Goal: Use online tool/utility

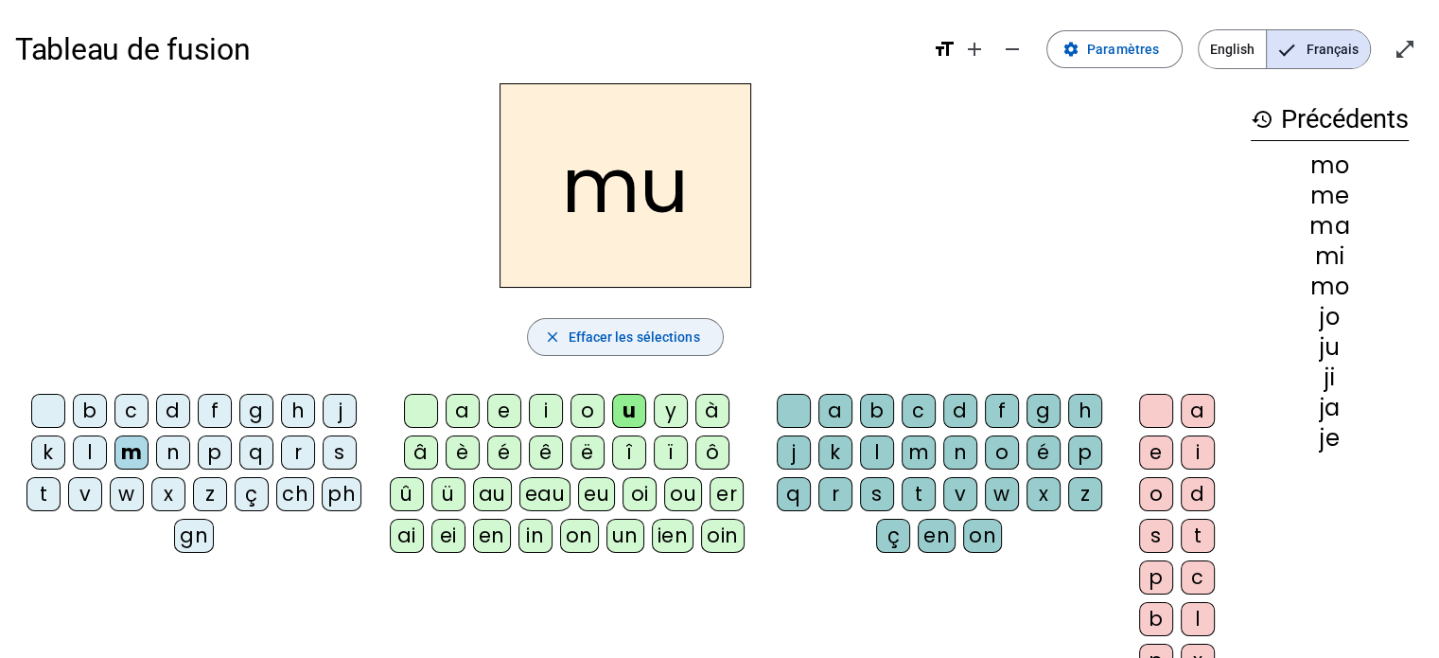
click at [563, 333] on span "button" at bounding box center [625, 336] width 194 height 45
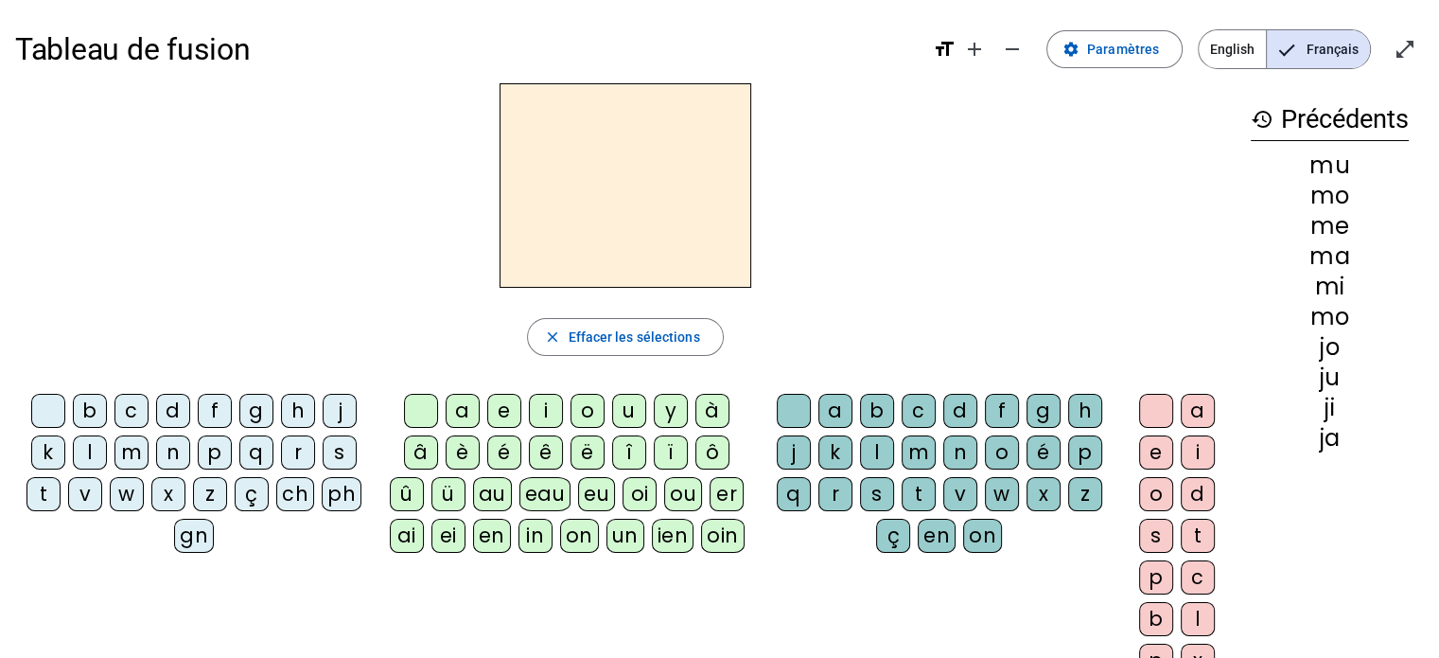
click at [456, 412] on div "a" at bounding box center [463, 411] width 34 height 34
click at [346, 415] on div "j" at bounding box center [340, 411] width 34 height 34
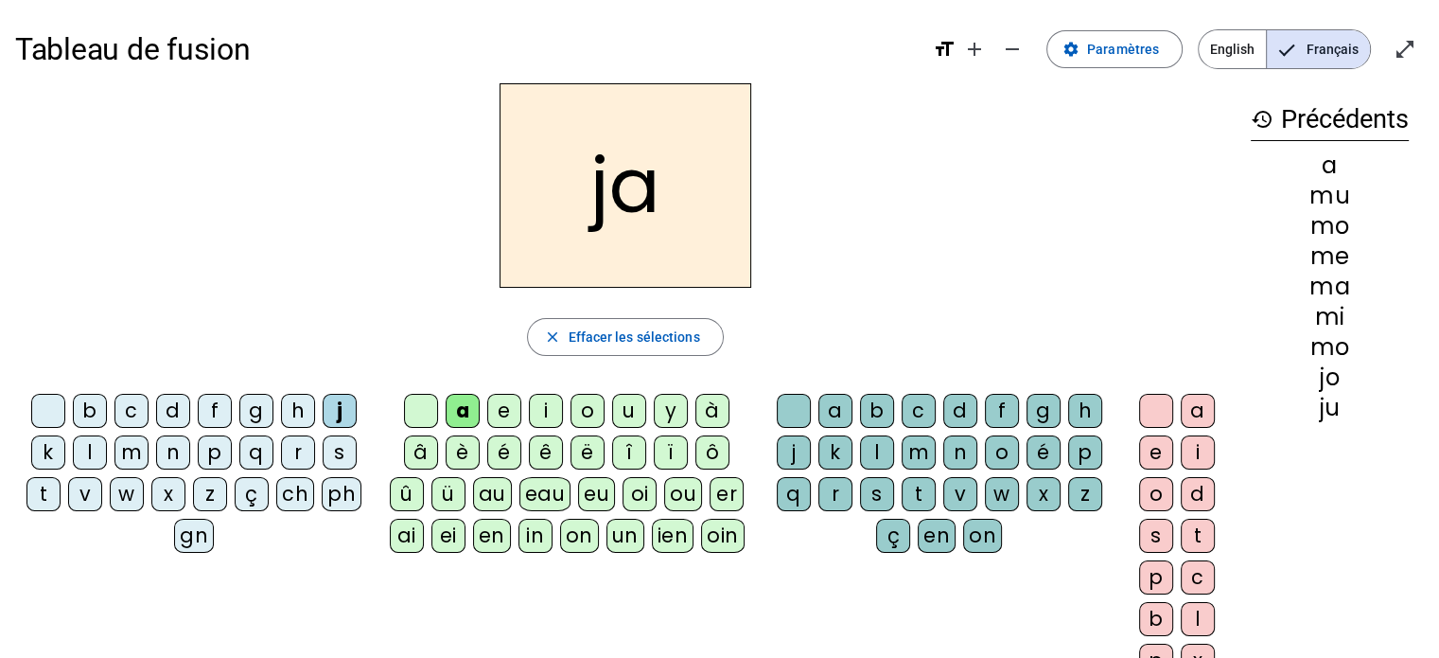
click at [254, 413] on div "g" at bounding box center [256, 411] width 34 height 34
click at [214, 413] on div "f" at bounding box center [215, 411] width 34 height 34
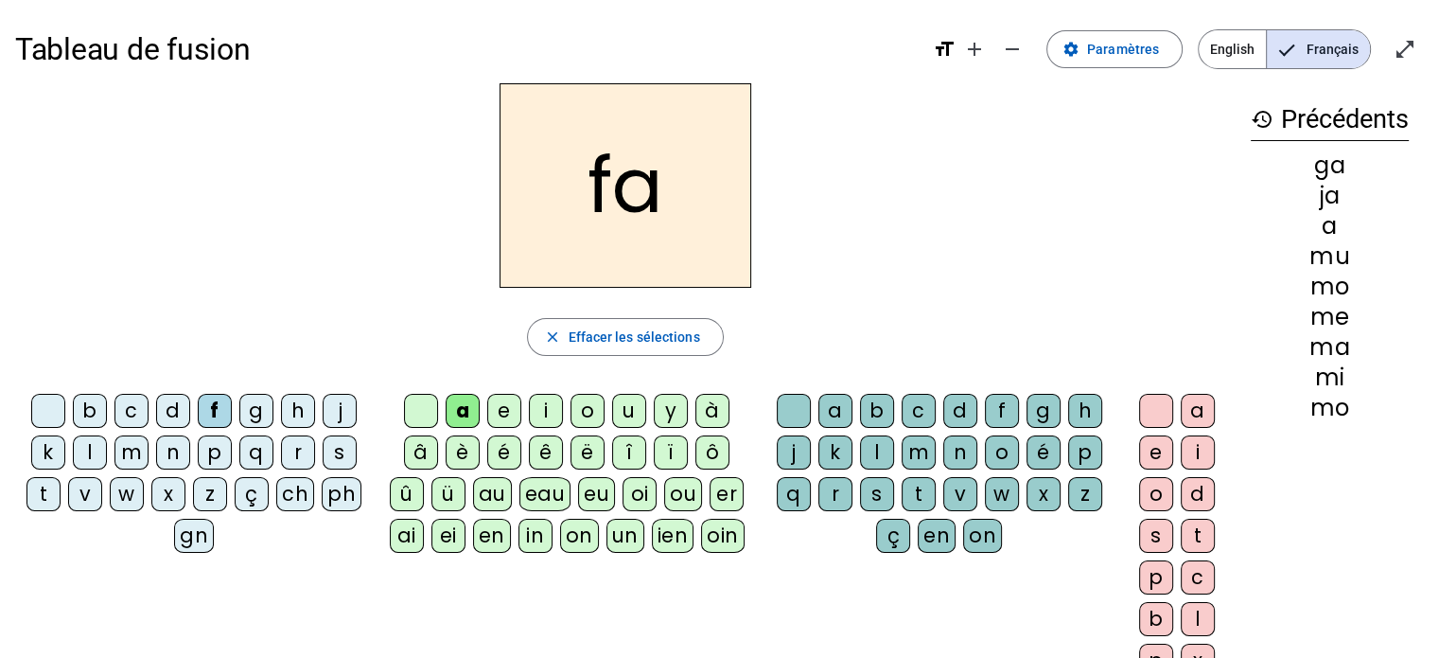
click at [87, 449] on div "l" at bounding box center [90, 452] width 34 height 34
click at [132, 451] on div "m" at bounding box center [131, 452] width 34 height 34
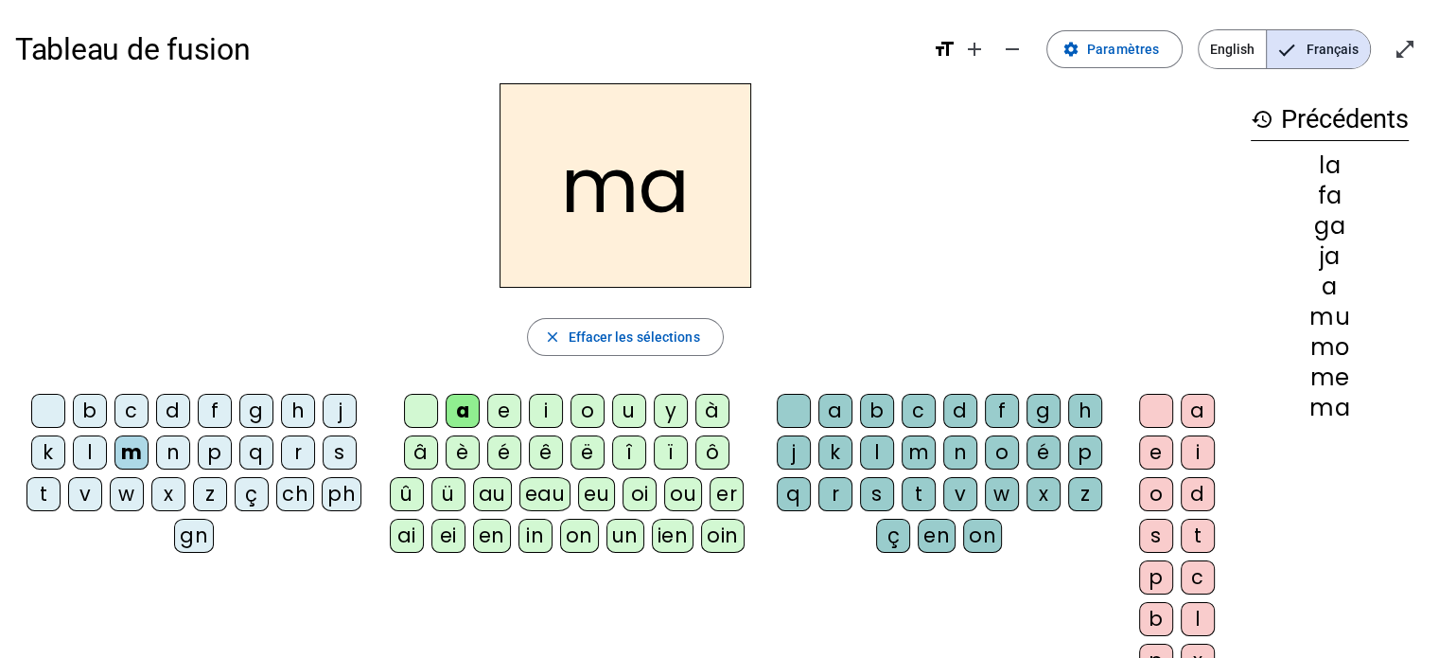
click at [167, 454] on div "n" at bounding box center [173, 452] width 34 height 34
click at [213, 454] on div "p" at bounding box center [215, 452] width 34 height 34
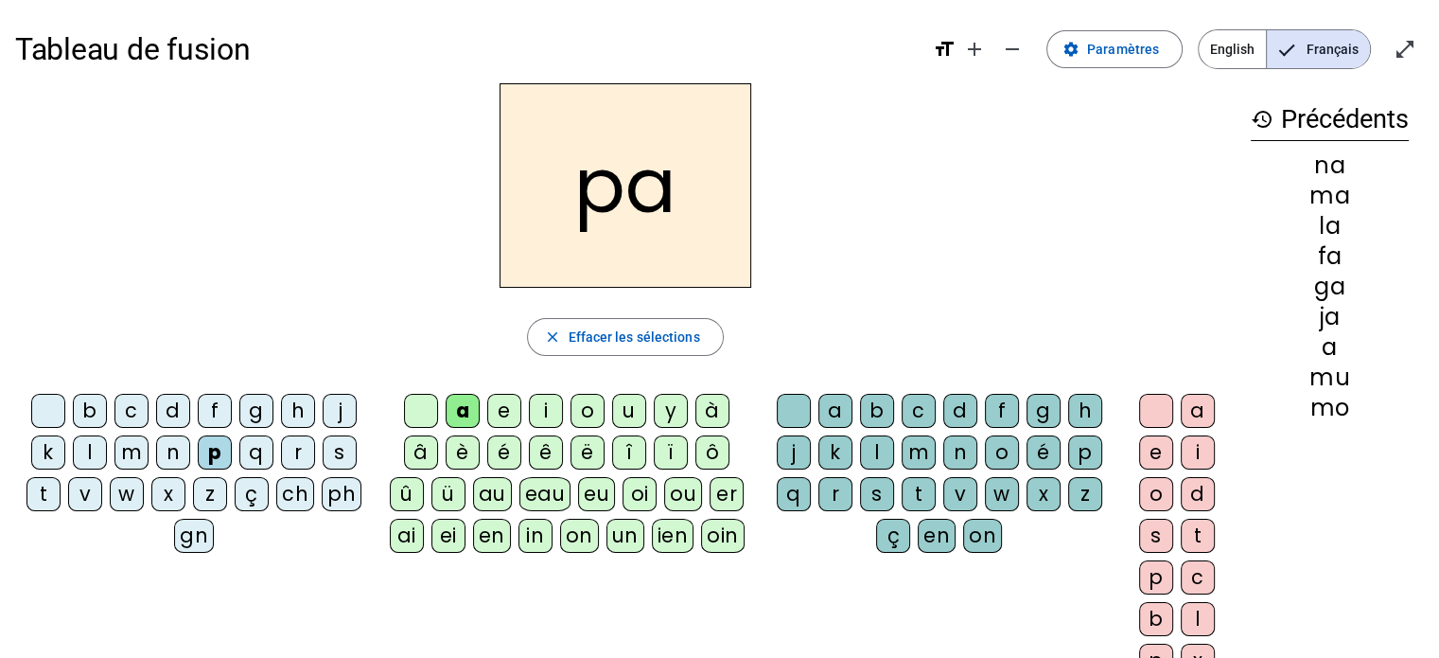
click at [296, 414] on div "h" at bounding box center [298, 411] width 34 height 34
click at [501, 413] on div "e" at bounding box center [504, 411] width 34 height 34
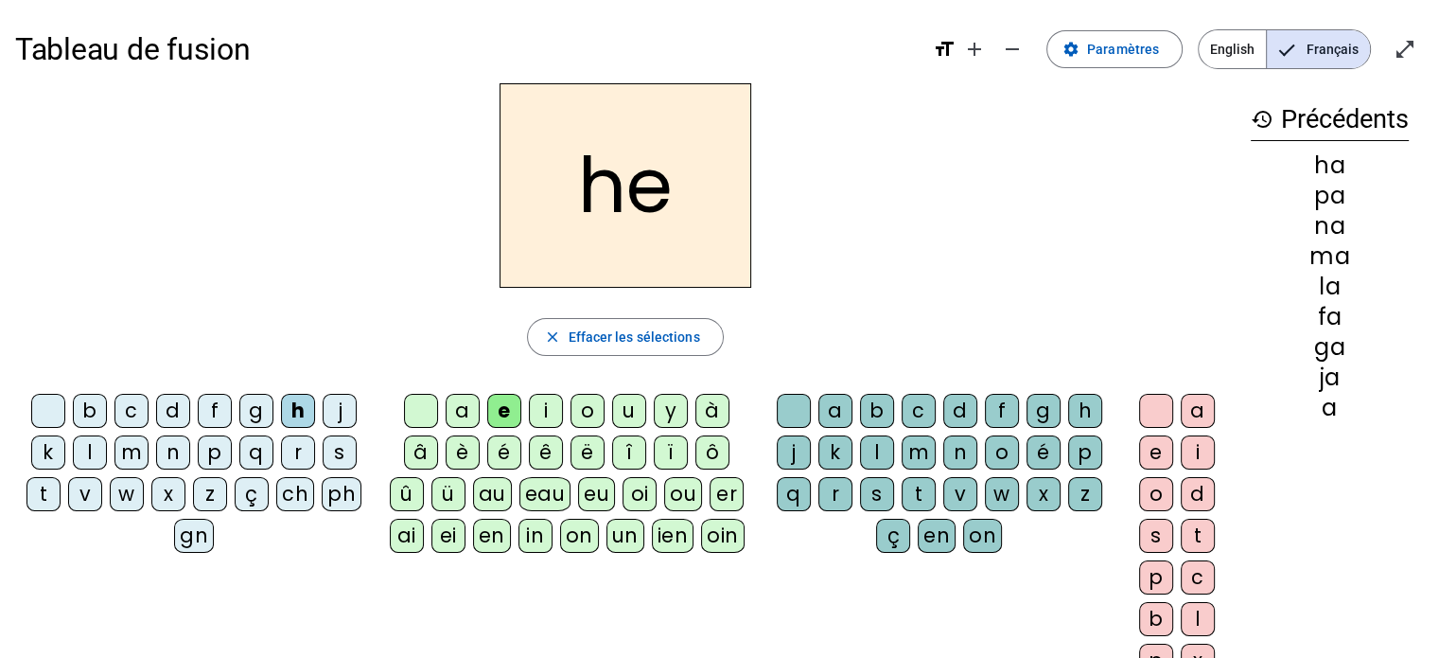
click at [95, 454] on div "l" at bounding box center [90, 452] width 34 height 34
click at [125, 448] on div "m" at bounding box center [131, 452] width 34 height 34
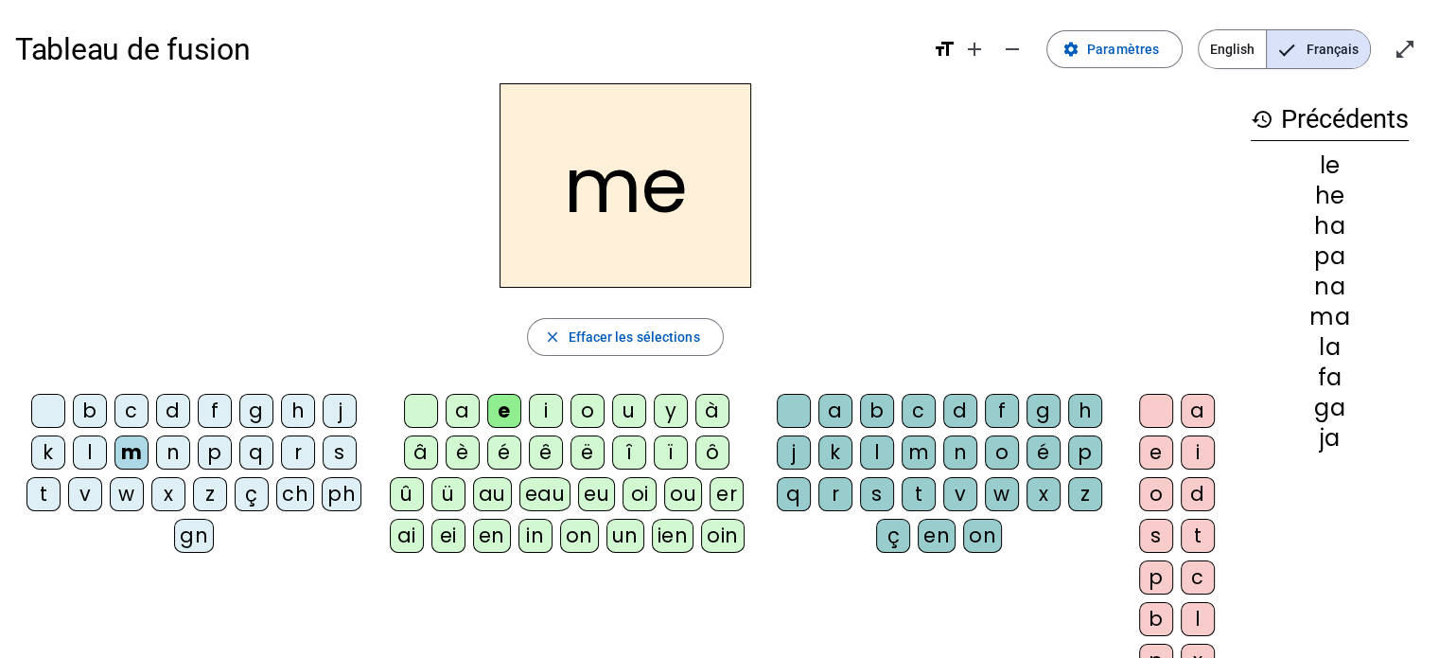
click at [164, 446] on div "n" at bounding box center [173, 452] width 34 height 34
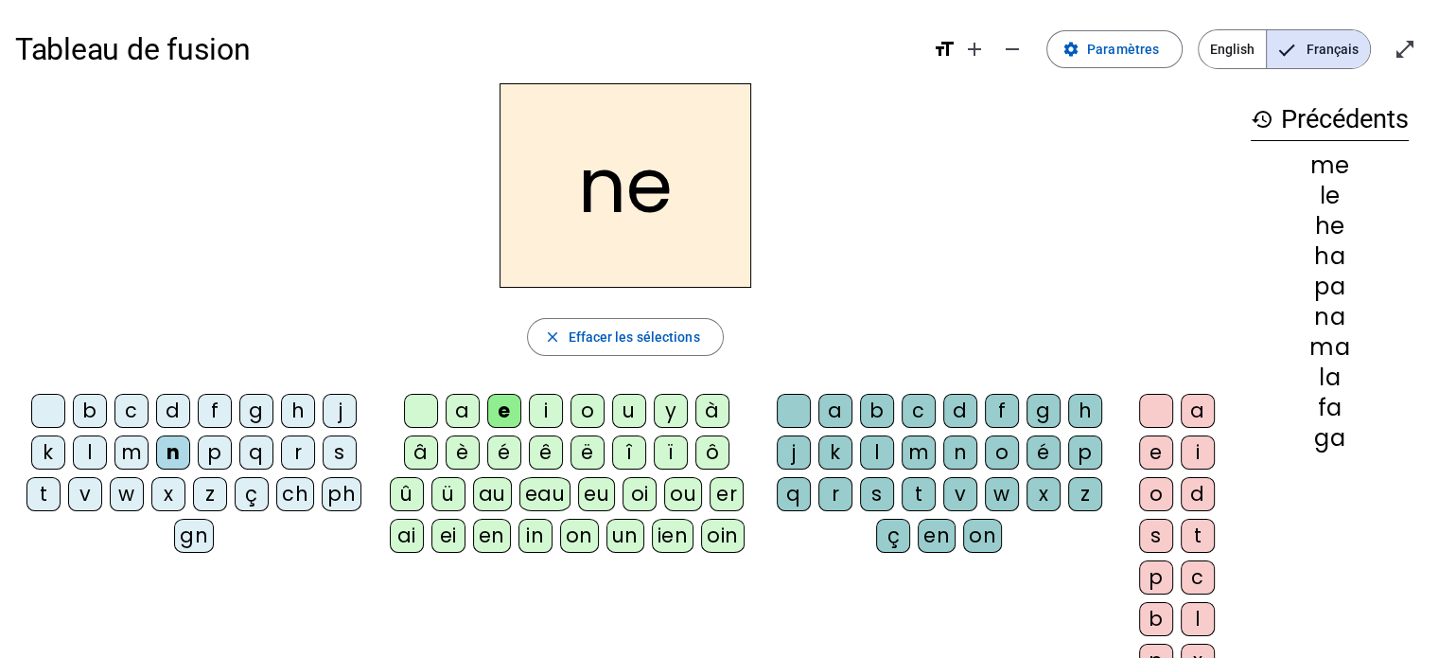
click at [210, 449] on div "p" at bounding box center [215, 452] width 34 height 34
click at [206, 406] on div "f" at bounding box center [215, 411] width 34 height 34
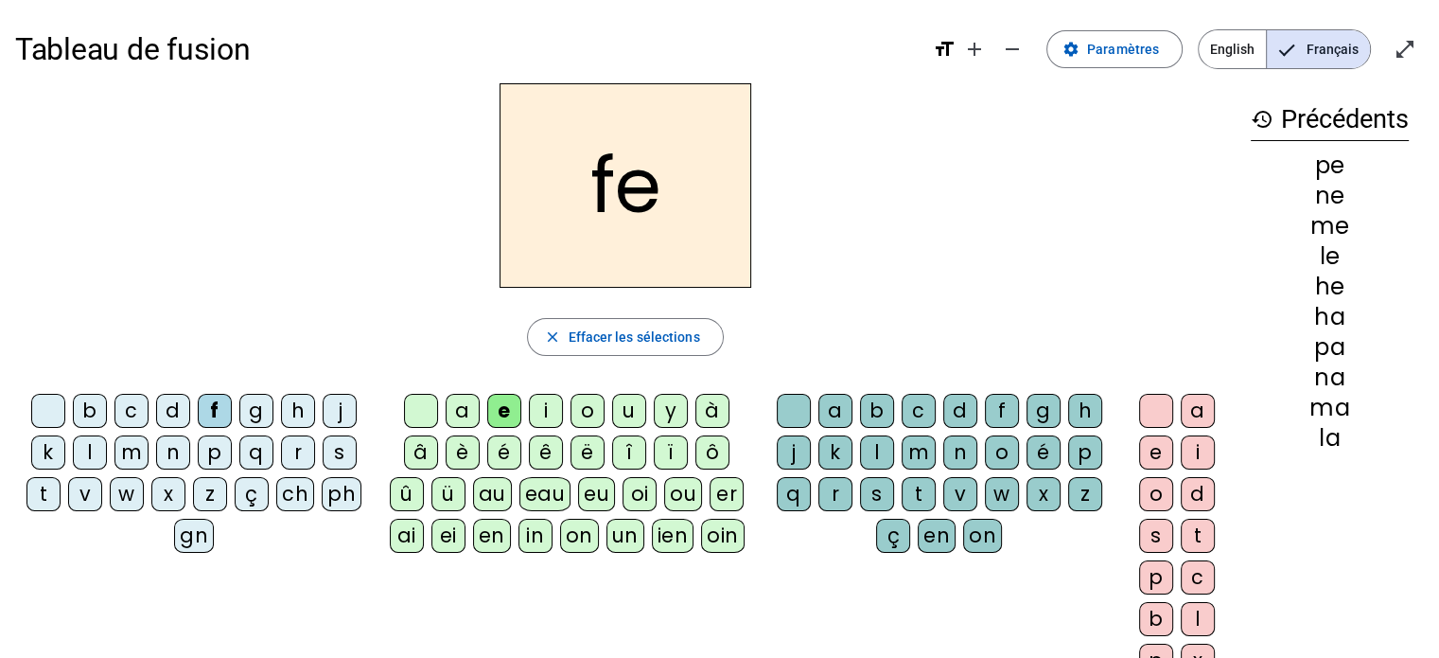
click at [95, 571] on div "b c d f g h j k l m n p q r s t v w x z ç ch ph gn a e i o u y à â è é ê ë [PER…" at bounding box center [625, 539] width 1221 height 307
click at [42, 488] on div "t" at bounding box center [43, 494] width 34 height 34
click at [582, 411] on div "o" at bounding box center [588, 411] width 34 height 34
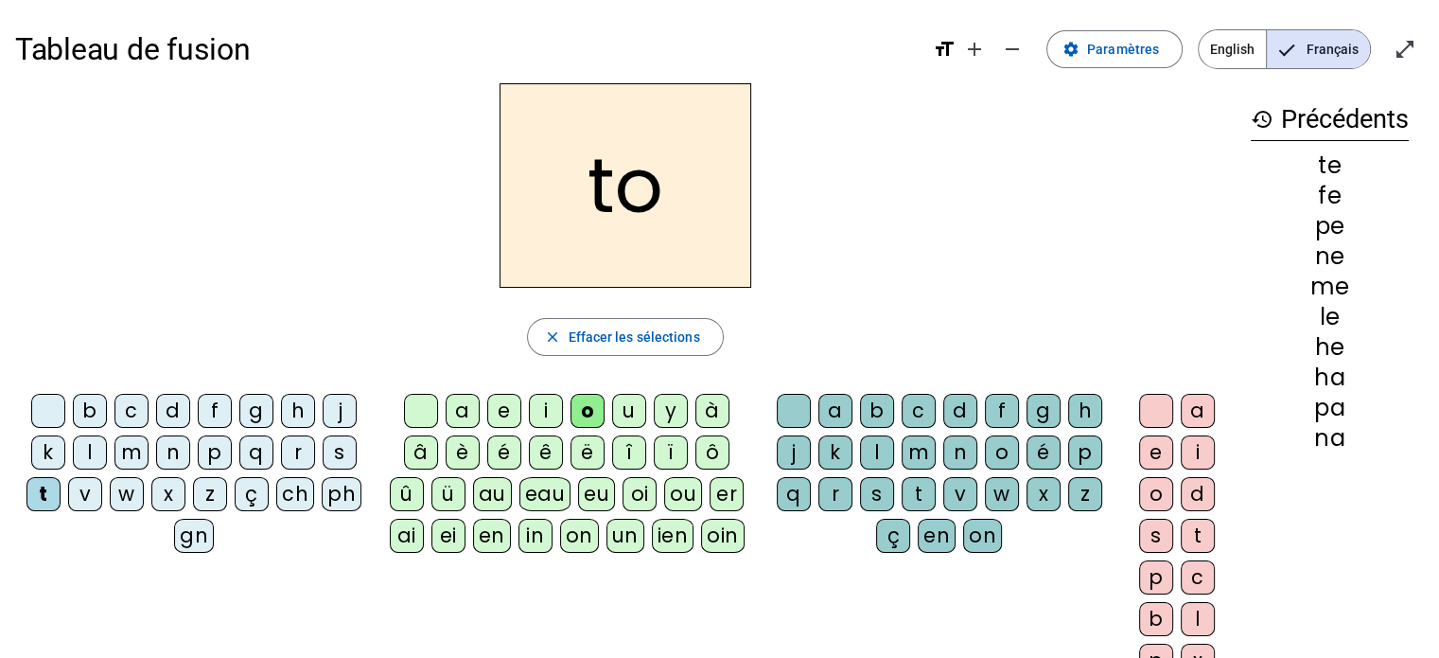
click at [83, 408] on div "b" at bounding box center [90, 411] width 34 height 34
click at [170, 413] on div "d" at bounding box center [173, 411] width 34 height 34
click at [132, 452] on div "m" at bounding box center [131, 452] width 34 height 34
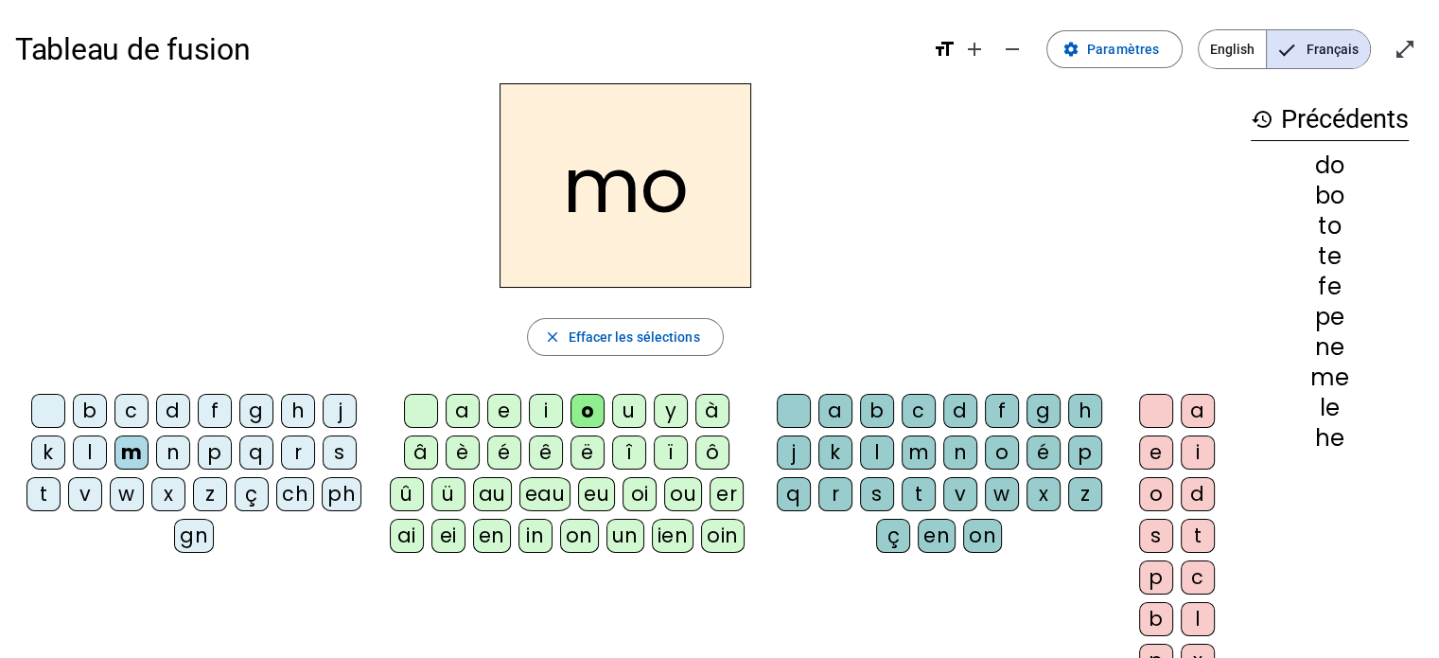
click at [164, 450] on div "n" at bounding box center [173, 452] width 34 height 34
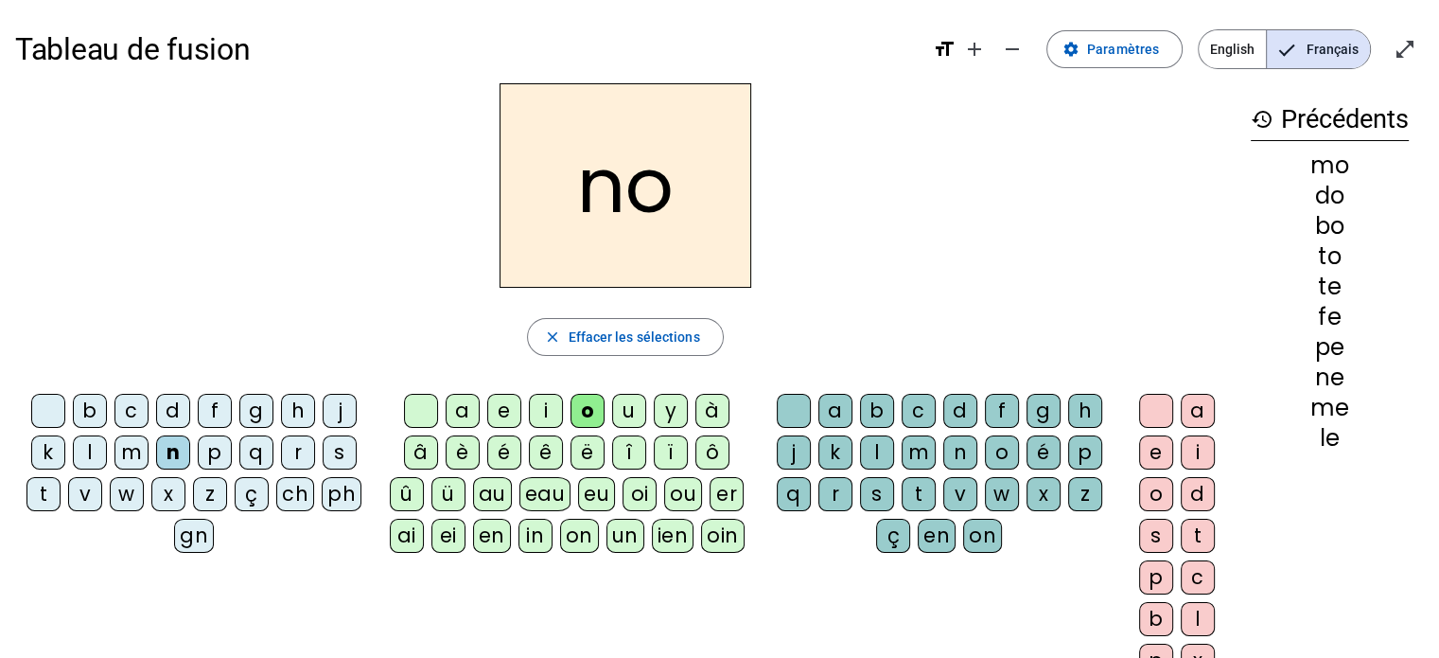
click at [212, 448] on div "p" at bounding box center [215, 452] width 34 height 34
click at [281, 451] on div "r" at bounding box center [298, 452] width 34 height 34
click at [337, 451] on div "s" at bounding box center [340, 452] width 34 height 34
click at [79, 490] on div "v" at bounding box center [85, 494] width 34 height 34
click at [547, 407] on div "i" at bounding box center [546, 411] width 34 height 34
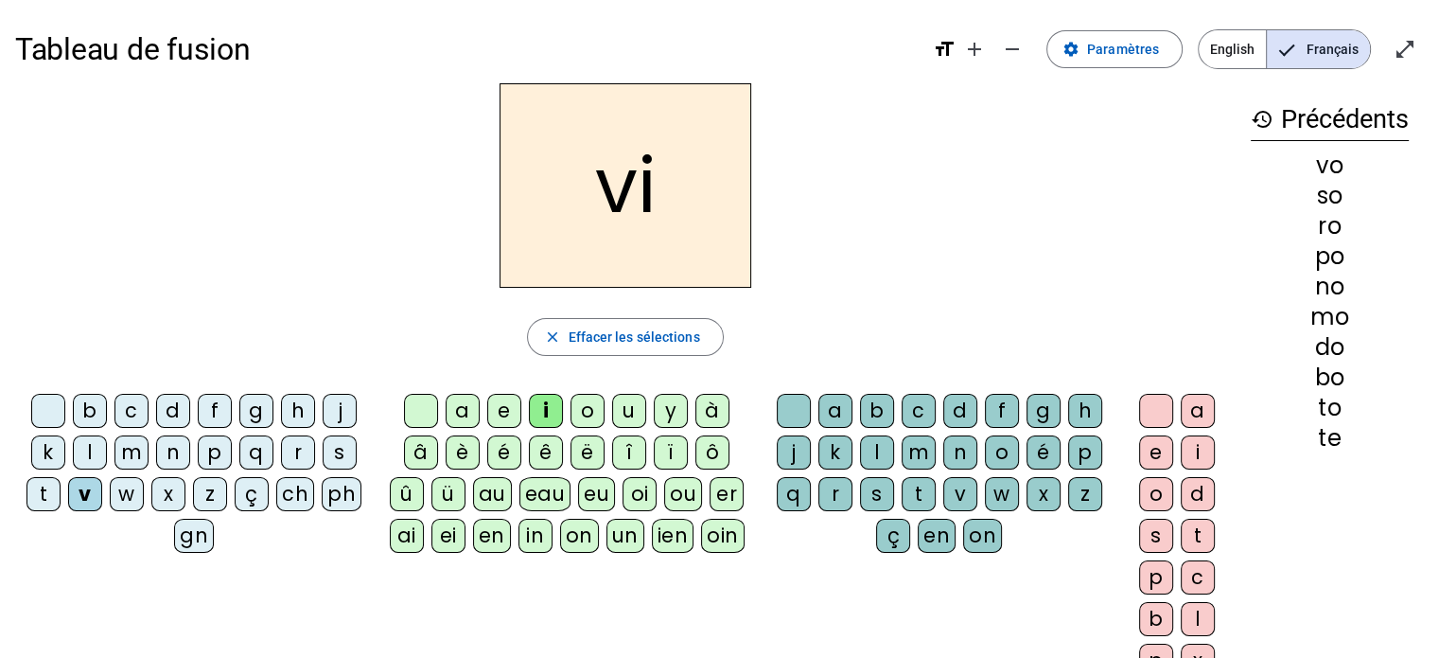
click at [213, 409] on div "f" at bounding box center [215, 411] width 34 height 34
click at [167, 413] on div "d" at bounding box center [173, 411] width 34 height 34
click at [91, 409] on div "b" at bounding box center [90, 411] width 34 height 34
click at [166, 450] on div "n" at bounding box center [173, 452] width 34 height 34
click at [294, 456] on div "r" at bounding box center [298, 452] width 34 height 34
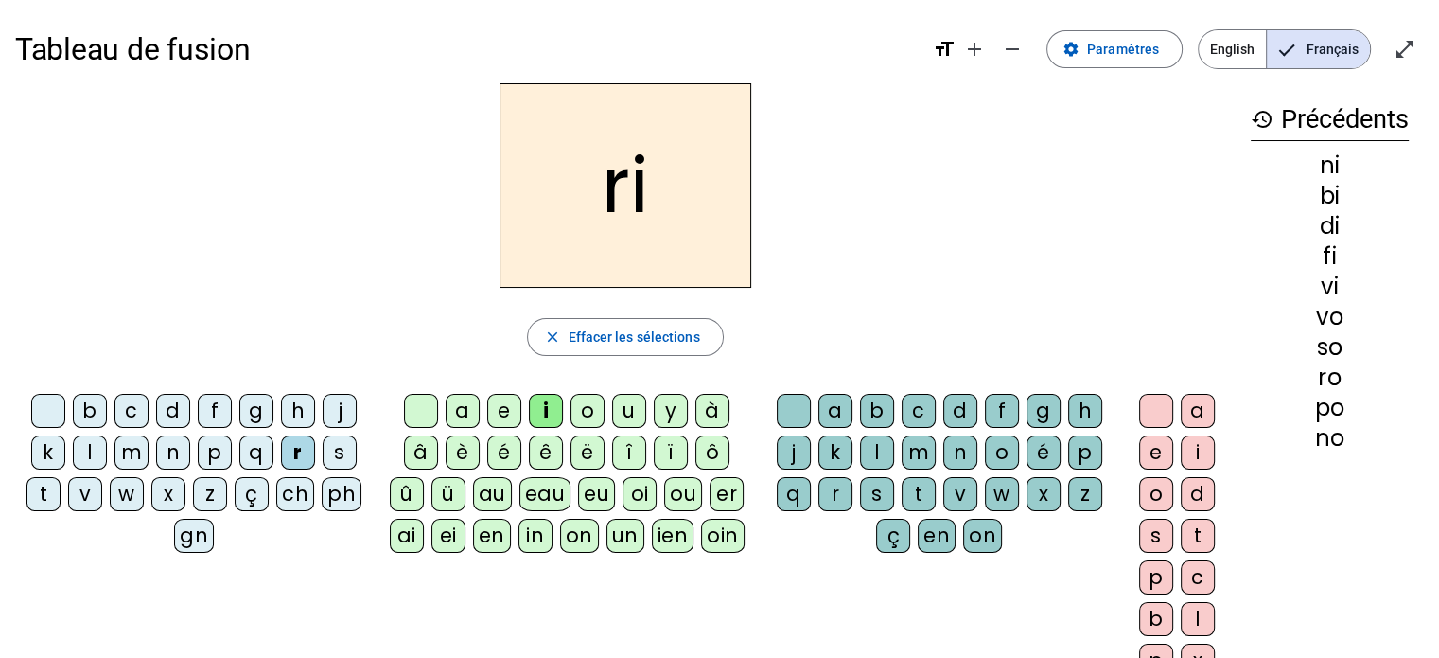
click at [43, 492] on div "t" at bounding box center [43, 494] width 34 height 34
click at [169, 446] on div "n" at bounding box center [173, 452] width 34 height 34
click at [587, 409] on div "o" at bounding box center [588, 411] width 34 height 34
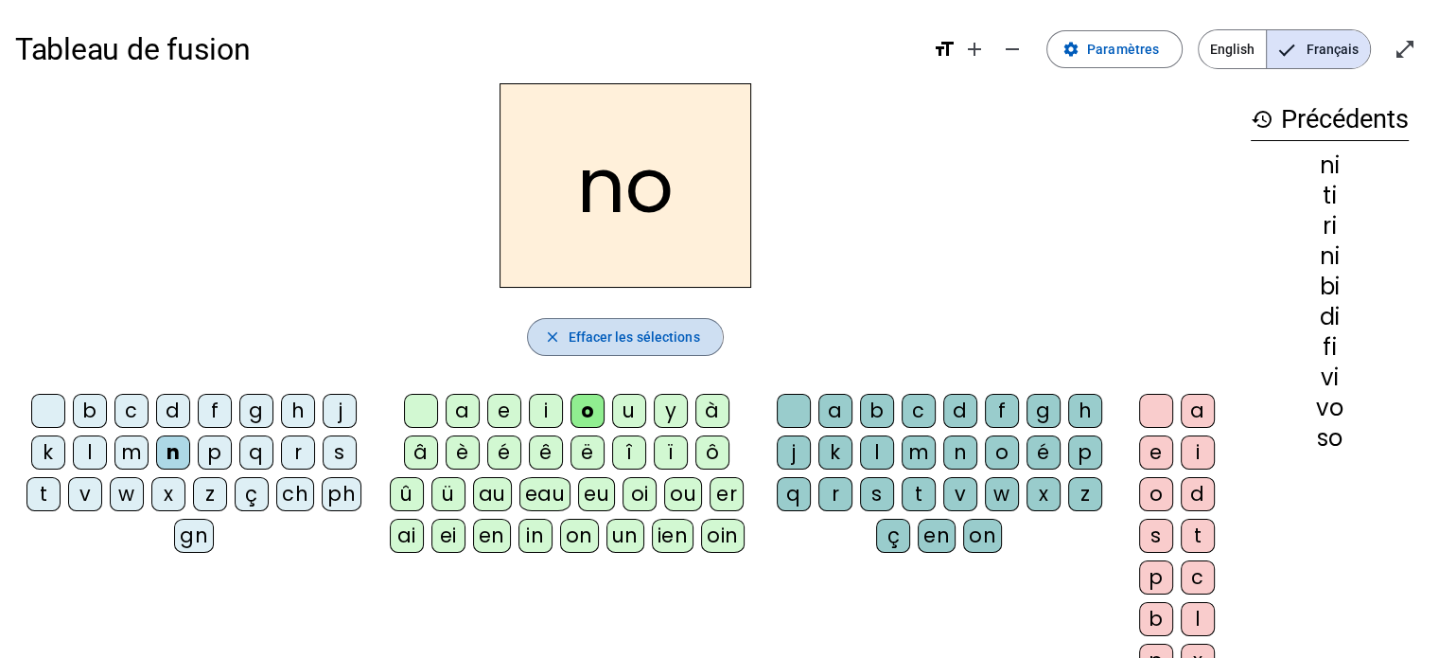
click at [546, 337] on mat-icon "close" at bounding box center [551, 336] width 17 height 17
